Goal: Task Accomplishment & Management: Use online tool/utility

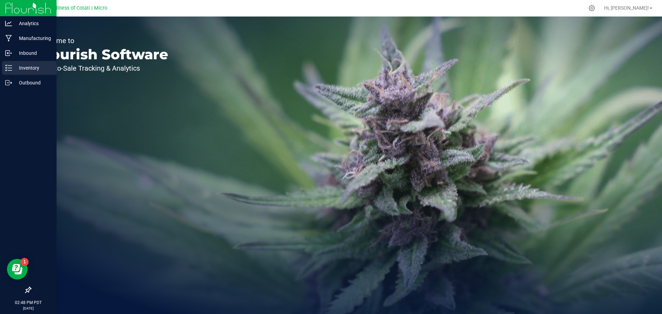
click at [31, 68] on p "Inventory" at bounding box center [32, 68] width 41 height 8
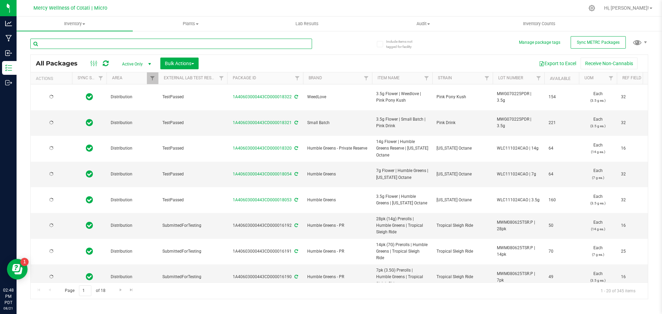
click at [104, 45] on input "text" at bounding box center [171, 44] width 282 height 10
type input "blue dream"
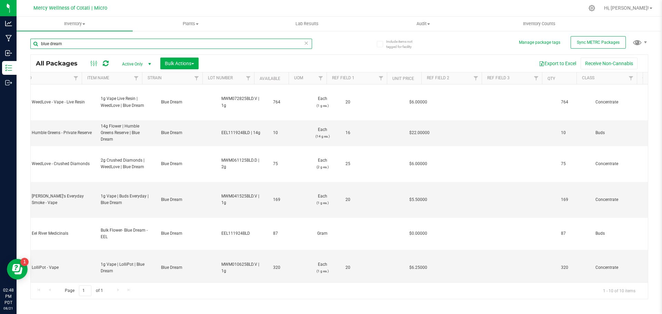
scroll to position [0, 248]
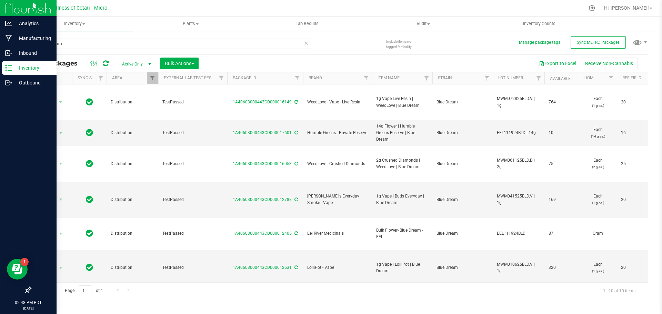
click at [28, 69] on p "Inventory" at bounding box center [32, 68] width 41 height 8
click at [30, 67] on p "Inventory" at bounding box center [32, 68] width 41 height 8
click at [34, 49] on p "Inbound" at bounding box center [32, 53] width 41 height 8
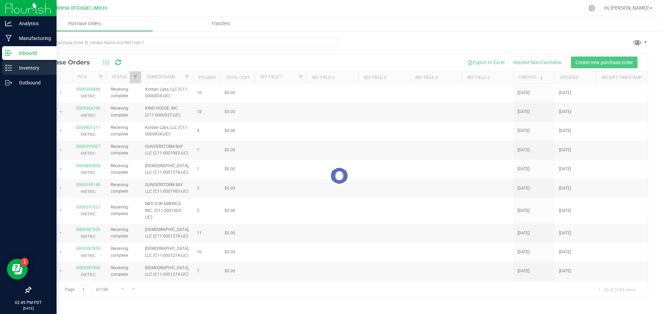
click at [30, 63] on div "Inventory" at bounding box center [29, 68] width 54 height 14
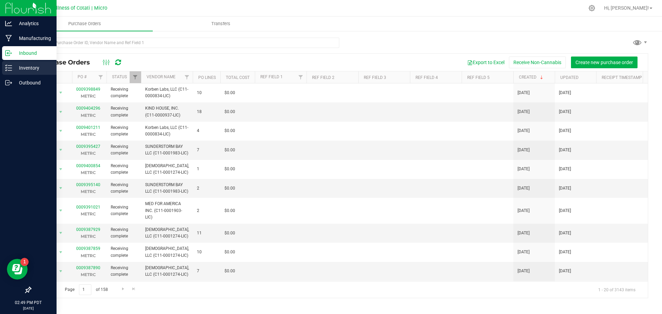
click at [11, 70] on line at bounding box center [10, 70] width 4 height 0
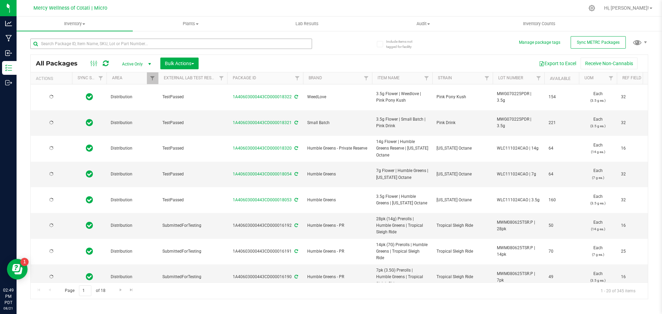
type input "[DATE]"
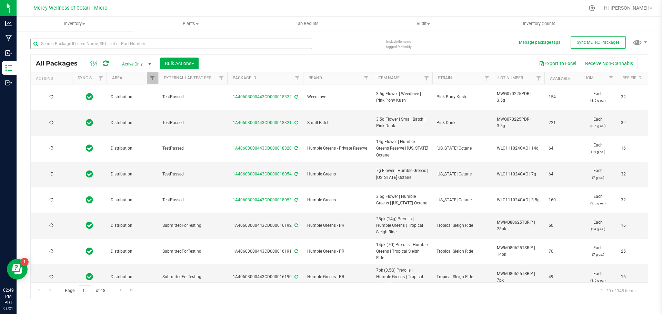
type input "[DATE]"
click at [81, 42] on input "text" at bounding box center [171, 44] width 282 height 10
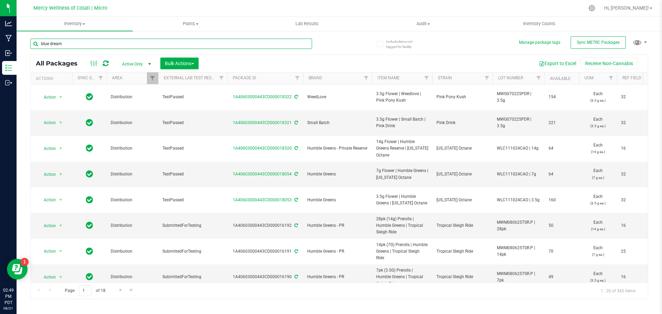
type input "blue dream"
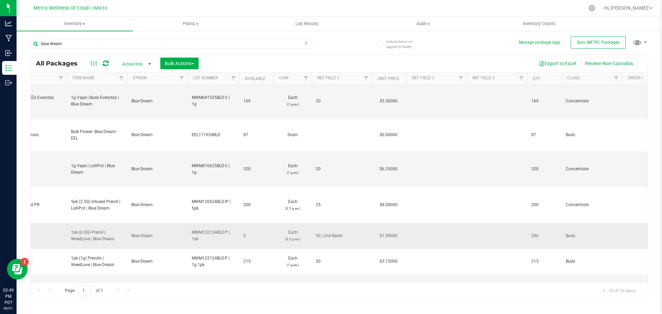
click at [334, 233] on span "50 | 2nd Batch" at bounding box center [342, 236] width 52 height 7
click at [334, 231] on input "50 | 2nd Batch" at bounding box center [340, 236] width 58 height 11
type input "50"
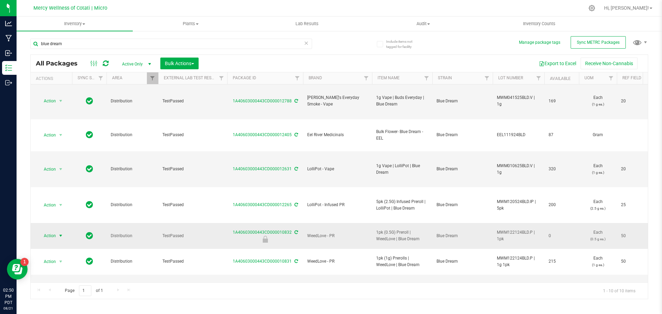
click at [61, 233] on span "select" at bounding box center [61, 236] width 6 height 6
click at [65, 302] on li "Unlock package" at bounding box center [60, 307] width 44 height 10
click at [70, 44] on input "blue dream" at bounding box center [171, 44] width 282 height 10
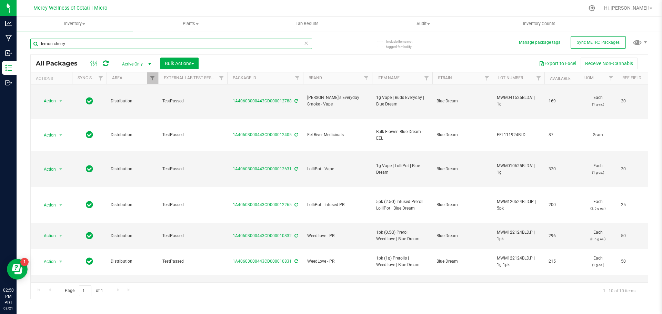
type input "lemon cherry"
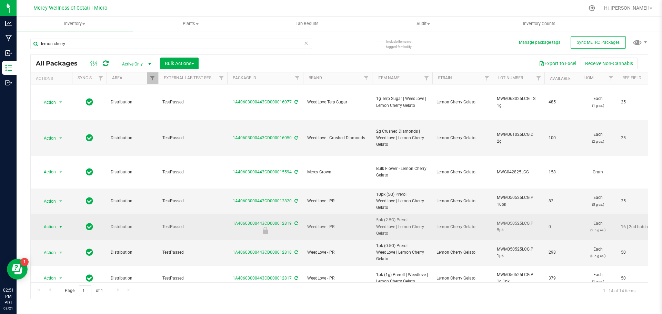
click at [61, 224] on span "select" at bounding box center [61, 227] width 6 height 6
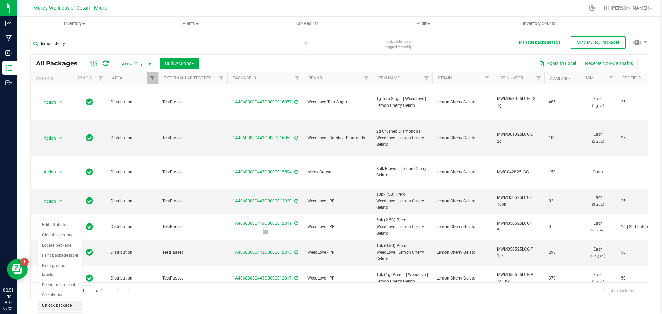
click at [58, 301] on li "Unlock package" at bounding box center [60, 306] width 44 height 10
